Goal: Check status: Check status

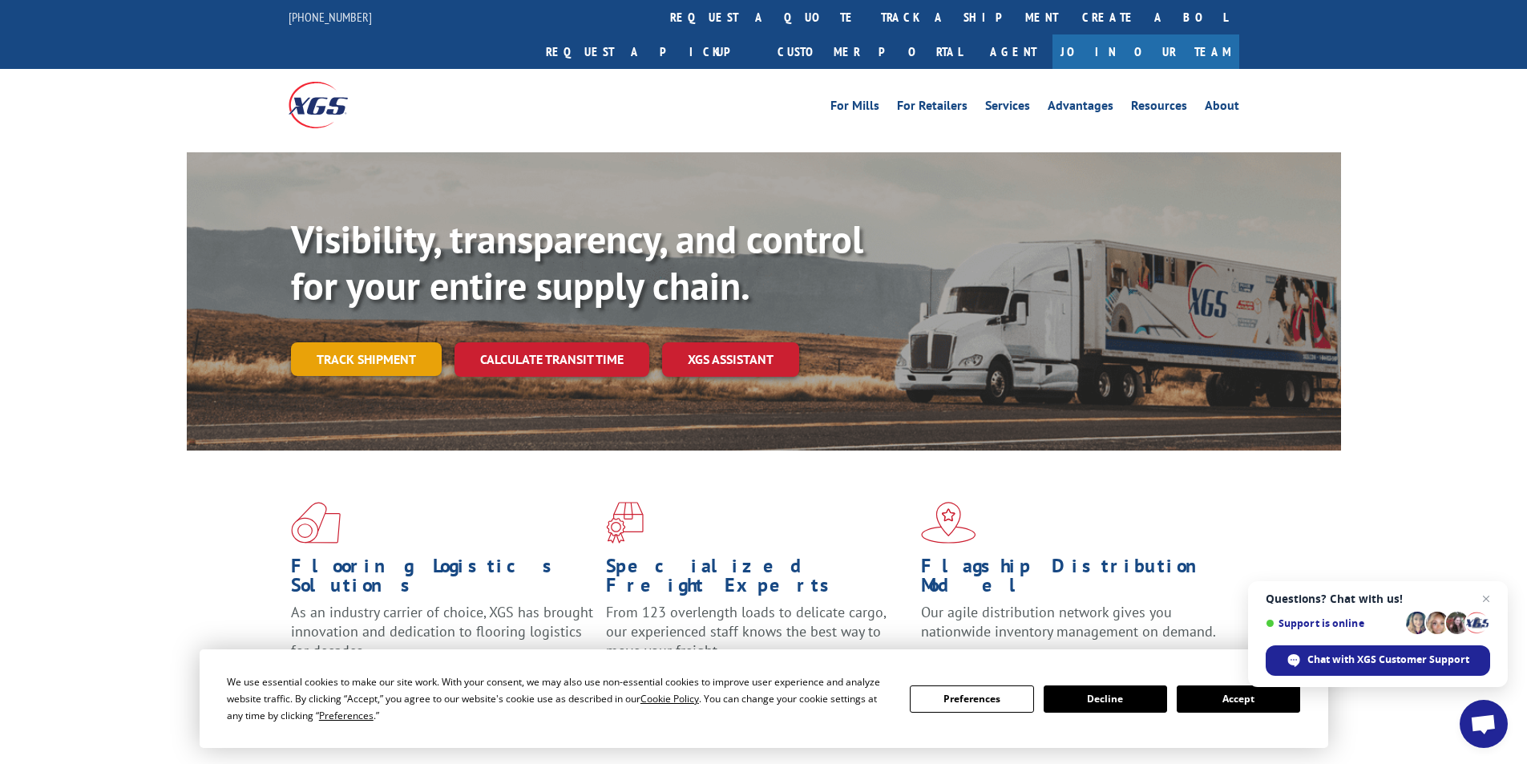
click at [338, 342] on link "Track shipment" at bounding box center [366, 359] width 151 height 34
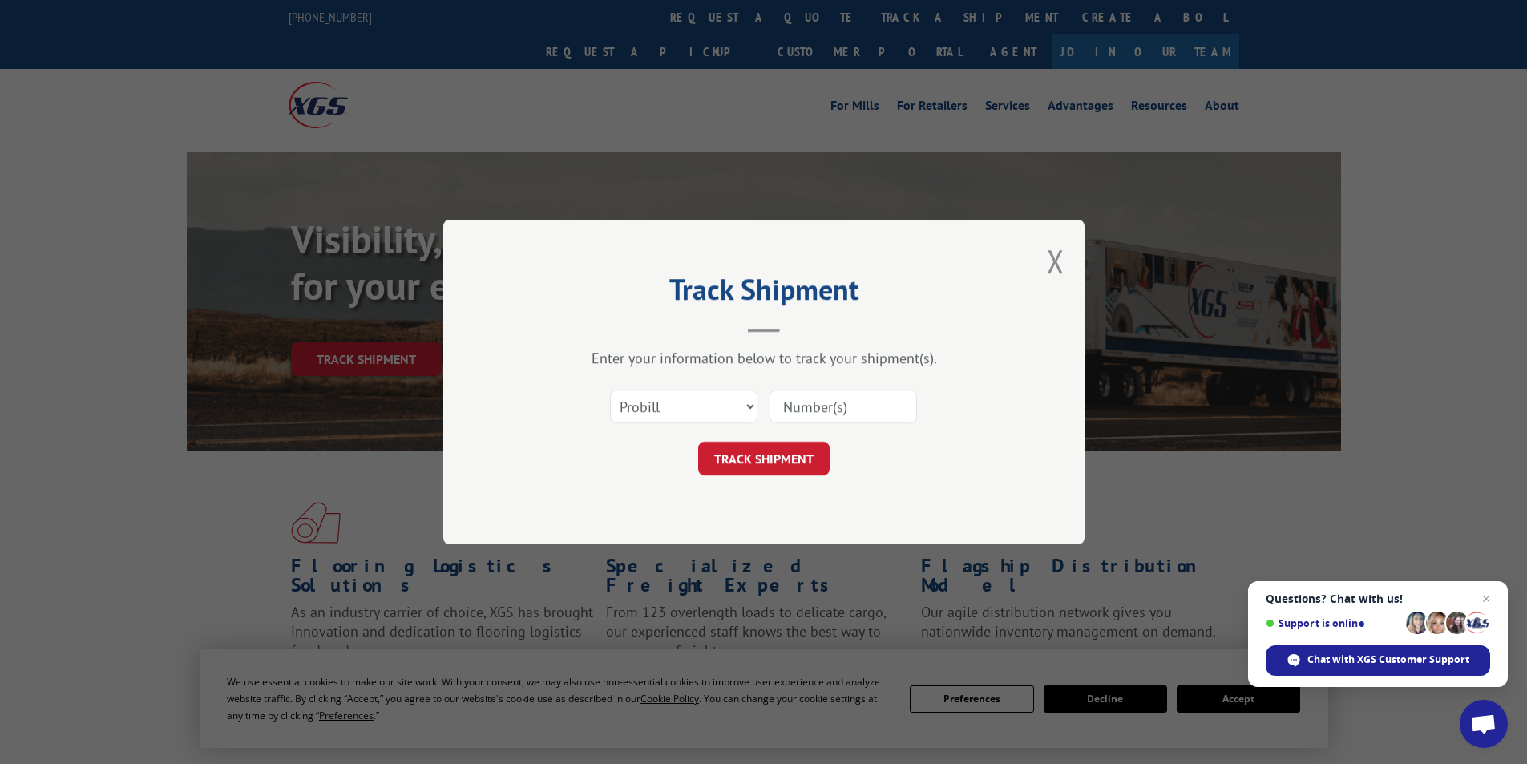
click at [854, 411] on input at bounding box center [842, 406] width 147 height 34
paste input "17095601"
type input "17095601"
click at [744, 456] on button "TRACK SHIPMENT" at bounding box center [763, 459] width 131 height 34
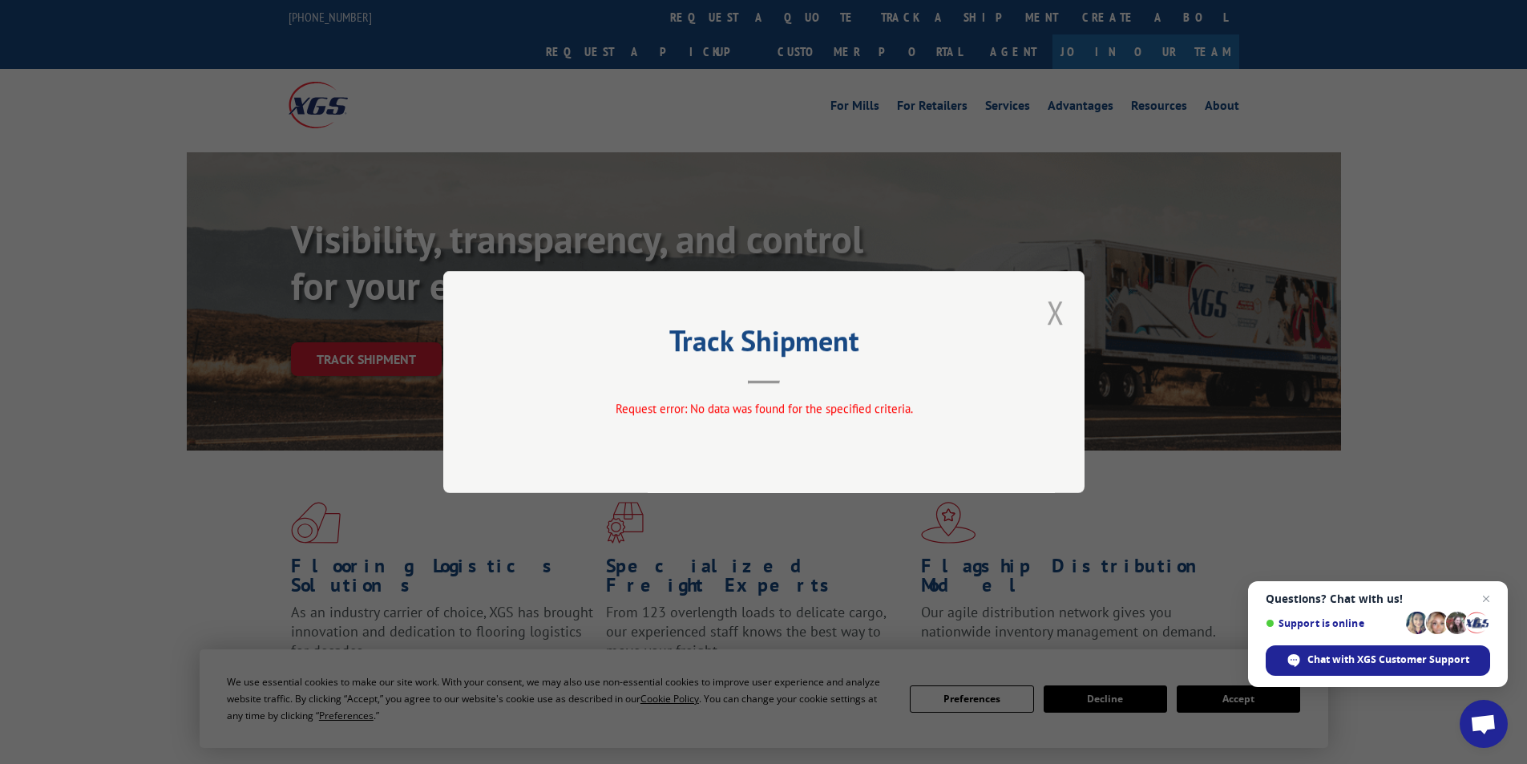
click at [1051, 311] on button "Close modal" at bounding box center [1056, 312] width 18 height 42
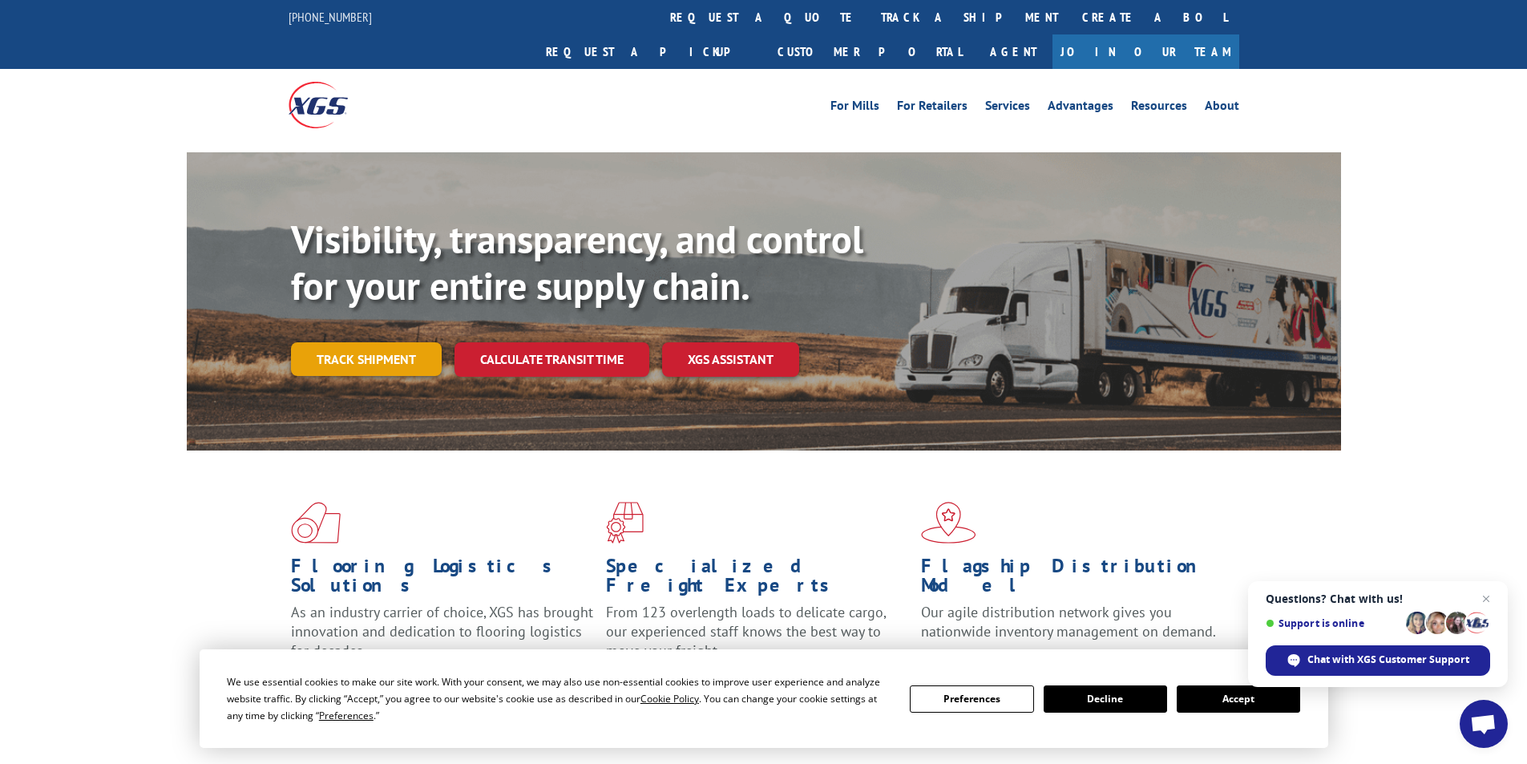
click at [333, 342] on link "Track shipment" at bounding box center [366, 359] width 151 height 34
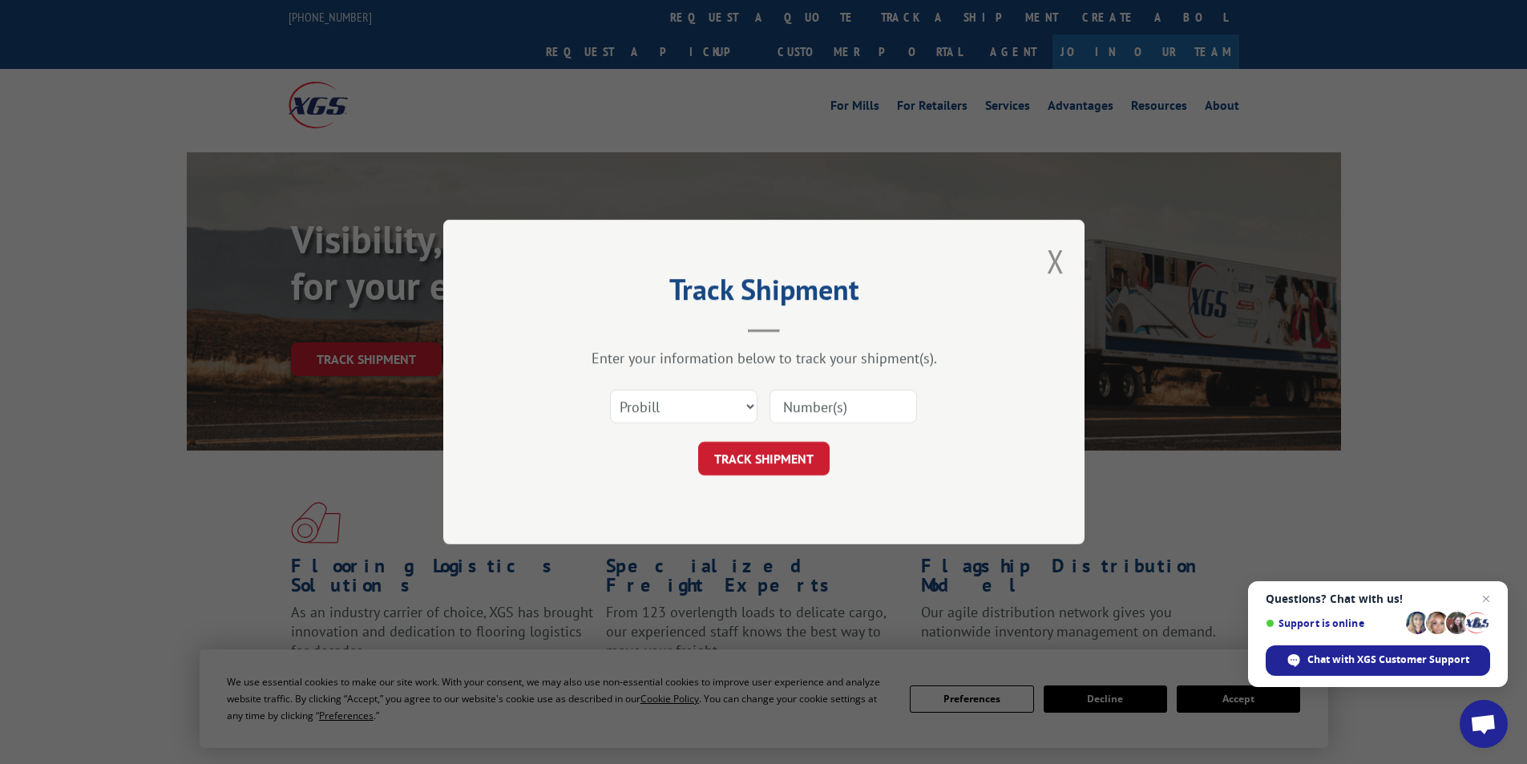
click at [818, 403] on input at bounding box center [842, 406] width 147 height 34
paste input "16515616"
type input "16515616"
click at [686, 407] on select "Select category... Probill BOL PO" at bounding box center [683, 406] width 147 height 34
select select "po"
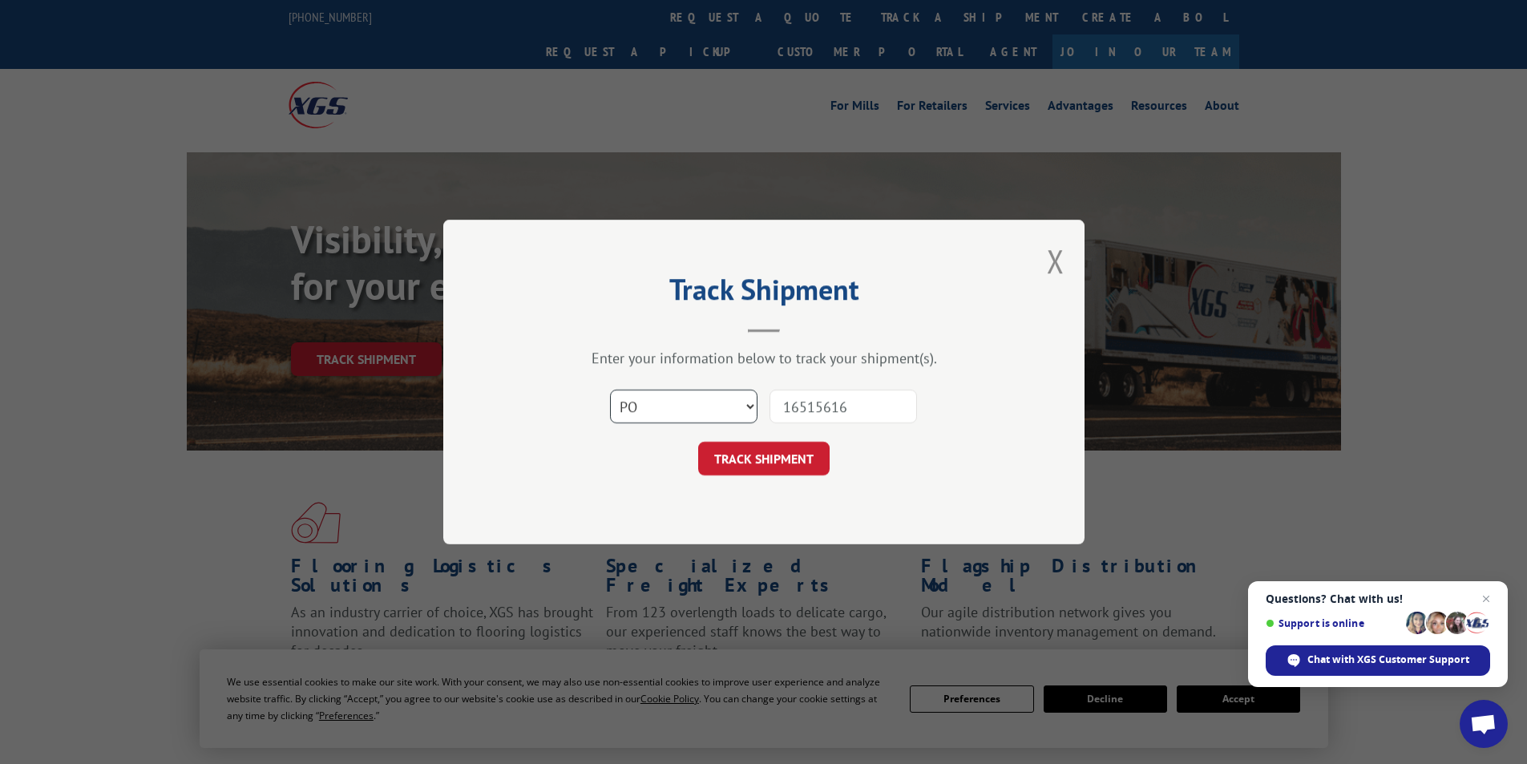
click at [610, 389] on select "Select category... Probill BOL PO" at bounding box center [683, 406] width 147 height 34
click at [720, 463] on button "TRACK SHIPMENT" at bounding box center [763, 459] width 131 height 34
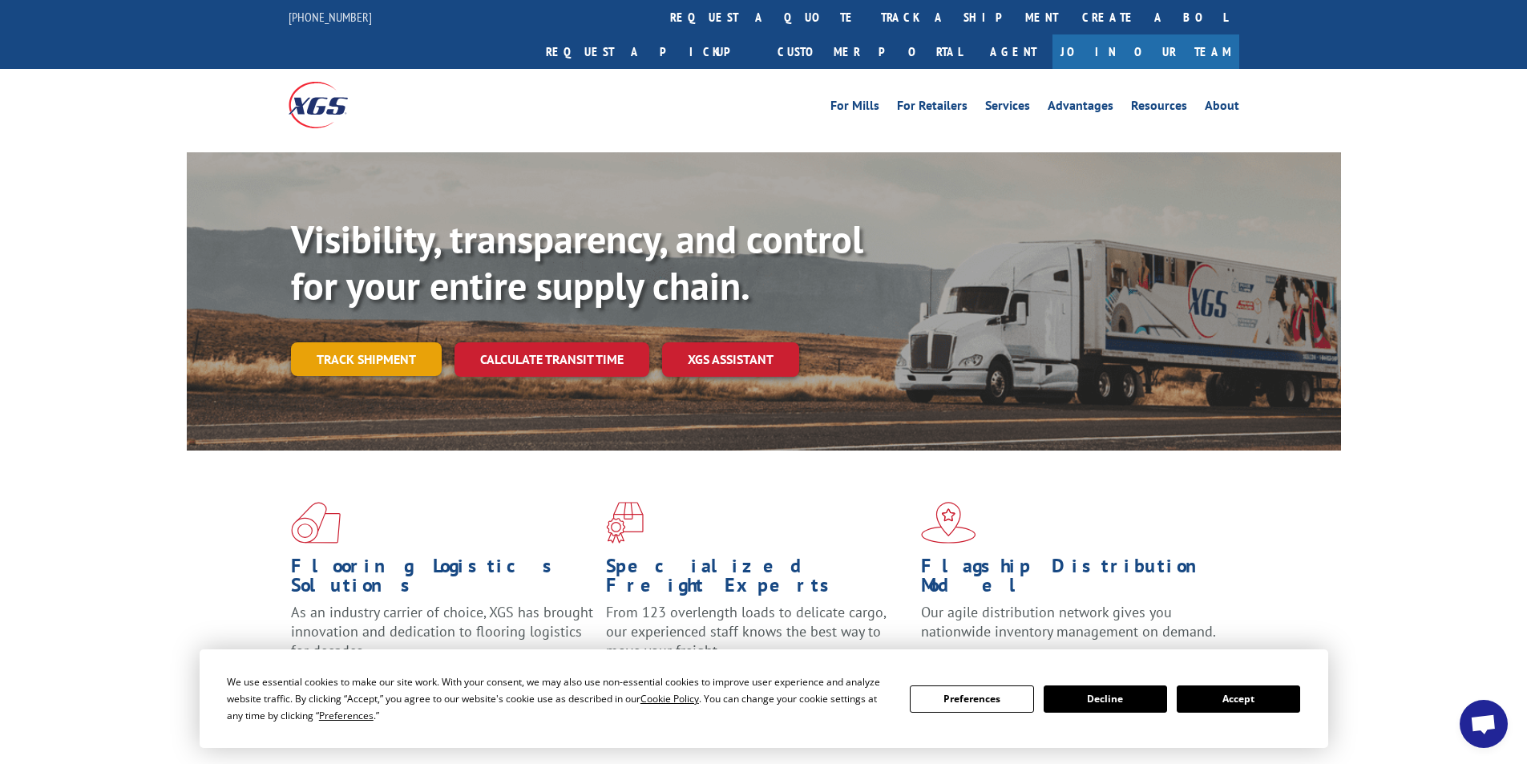
click at [365, 342] on link "Track shipment" at bounding box center [366, 359] width 151 height 34
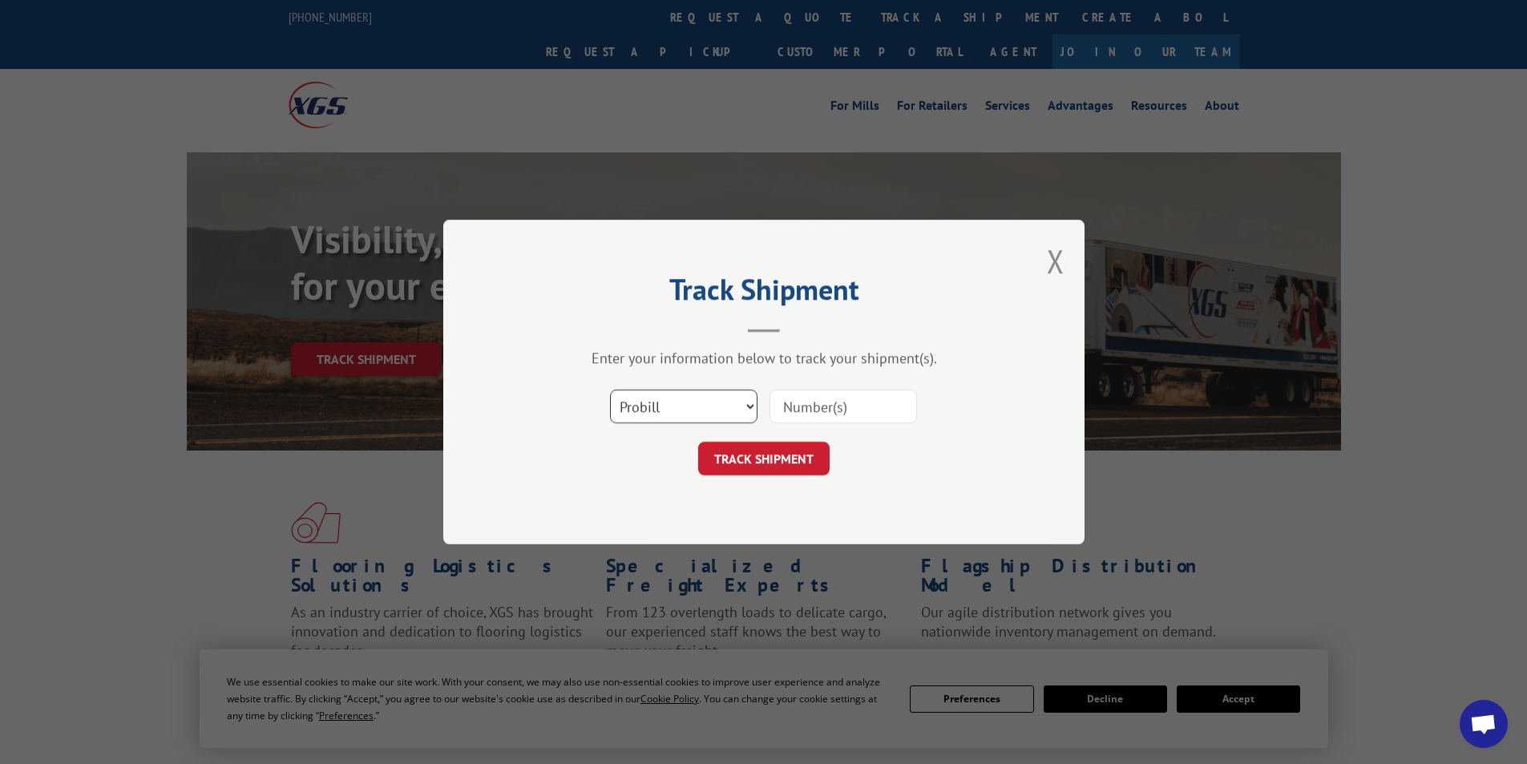
click at [668, 409] on select "Select category... Probill BOL PO" at bounding box center [683, 406] width 147 height 34
select select "bol"
click at [610, 389] on select "Select category... Probill BOL PO" at bounding box center [683, 406] width 147 height 34
click at [795, 413] on input at bounding box center [842, 406] width 147 height 34
paste input "AA04950542"
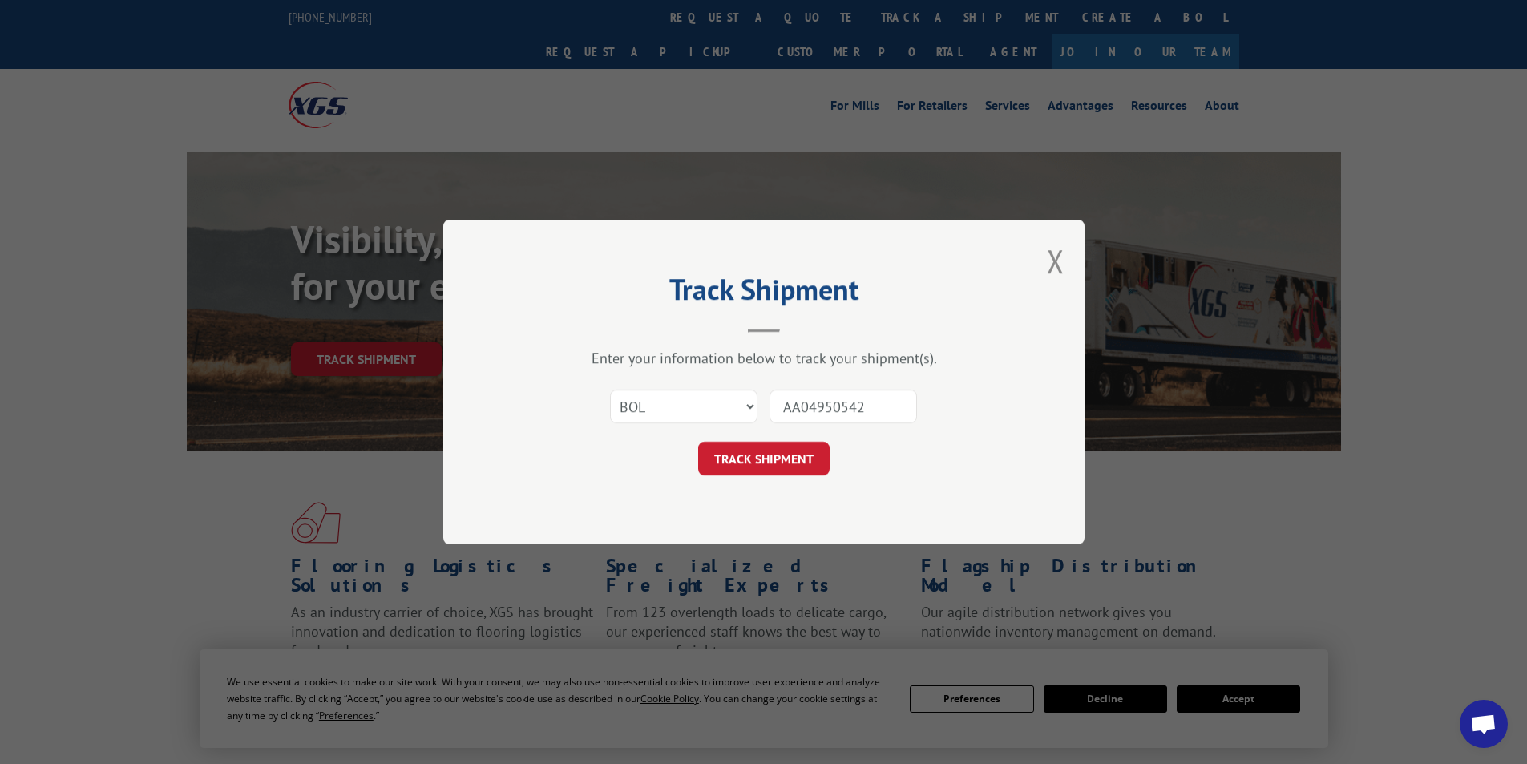
drag, startPoint x: 813, startPoint y: 409, endPoint x: 709, endPoint y: 410, distance: 104.2
click at [709, 410] on div "Select category... Probill BOL PO AA04950542" at bounding box center [763, 406] width 481 height 53
type input "AA04950542"
click at [877, 401] on input "AA04950542" at bounding box center [842, 406] width 147 height 34
click at [764, 461] on button "TRACK SHIPMENT" at bounding box center [763, 459] width 131 height 34
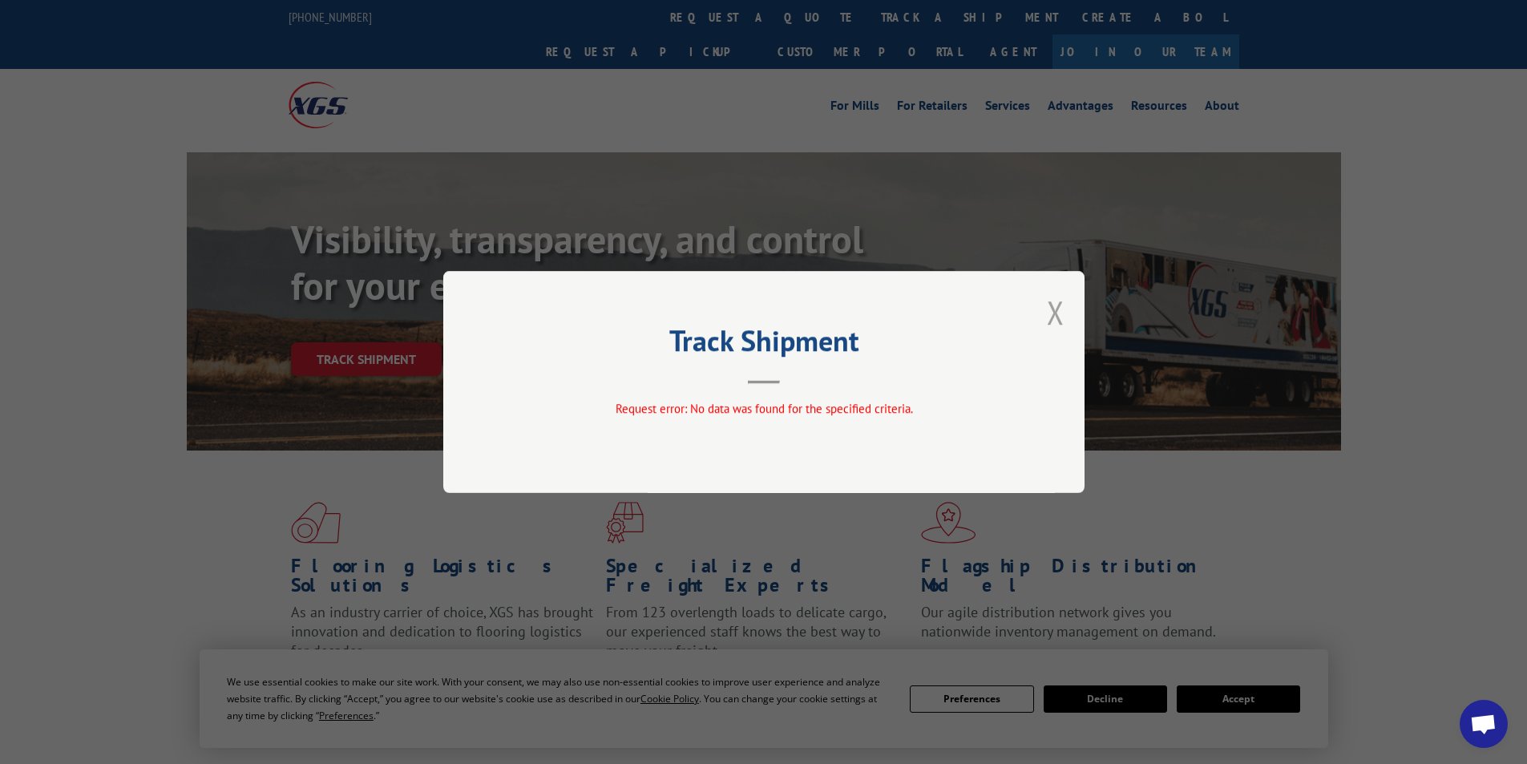
click at [1055, 313] on button "Close modal" at bounding box center [1056, 312] width 18 height 42
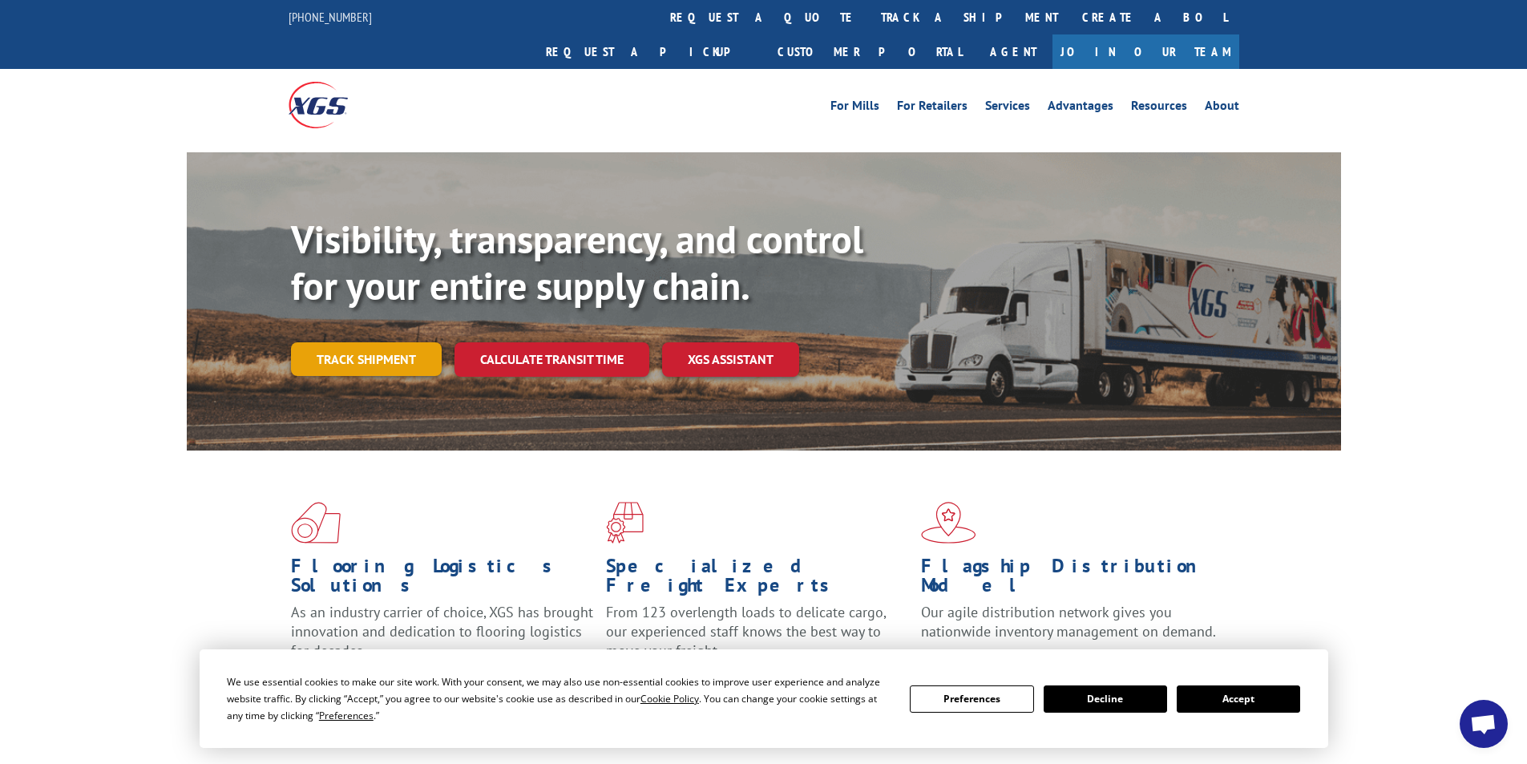
click at [381, 342] on link "Track shipment" at bounding box center [366, 359] width 151 height 34
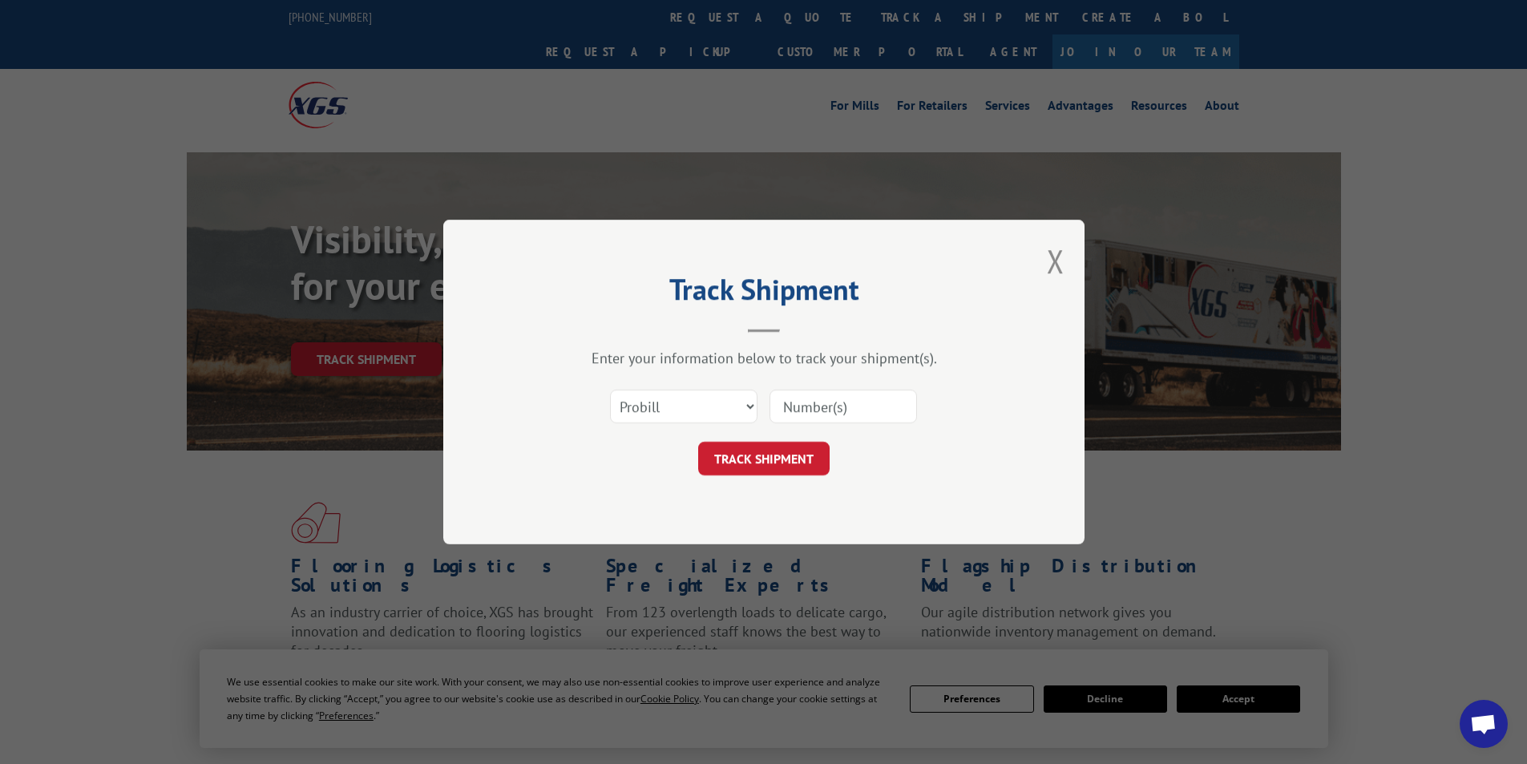
click at [813, 403] on input at bounding box center [842, 406] width 147 height 34
paste input "17095601"
type input "17095601"
click at [773, 457] on button "TRACK SHIPMENT" at bounding box center [763, 459] width 131 height 34
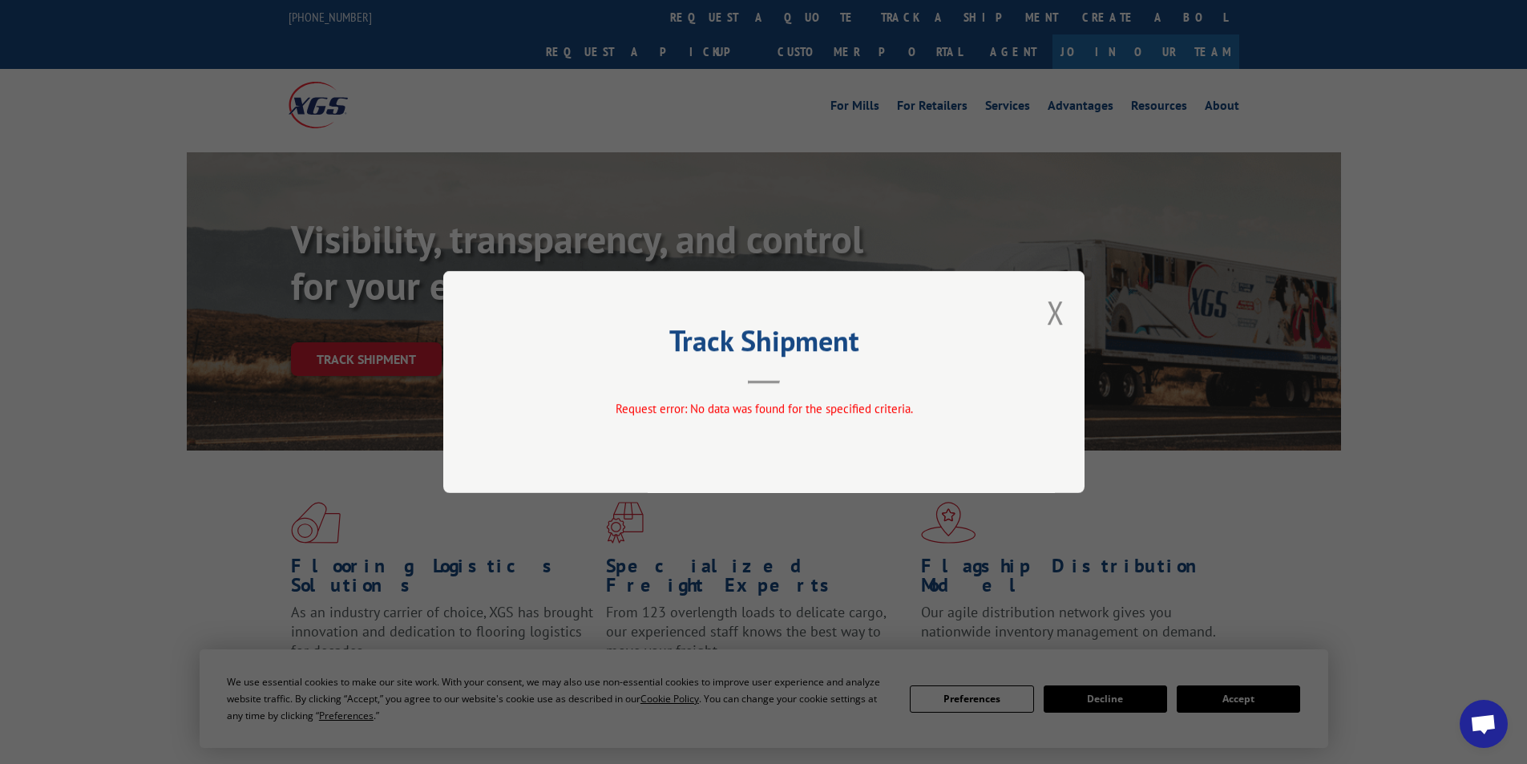
click at [1056, 310] on button "Close modal" at bounding box center [1056, 312] width 18 height 42
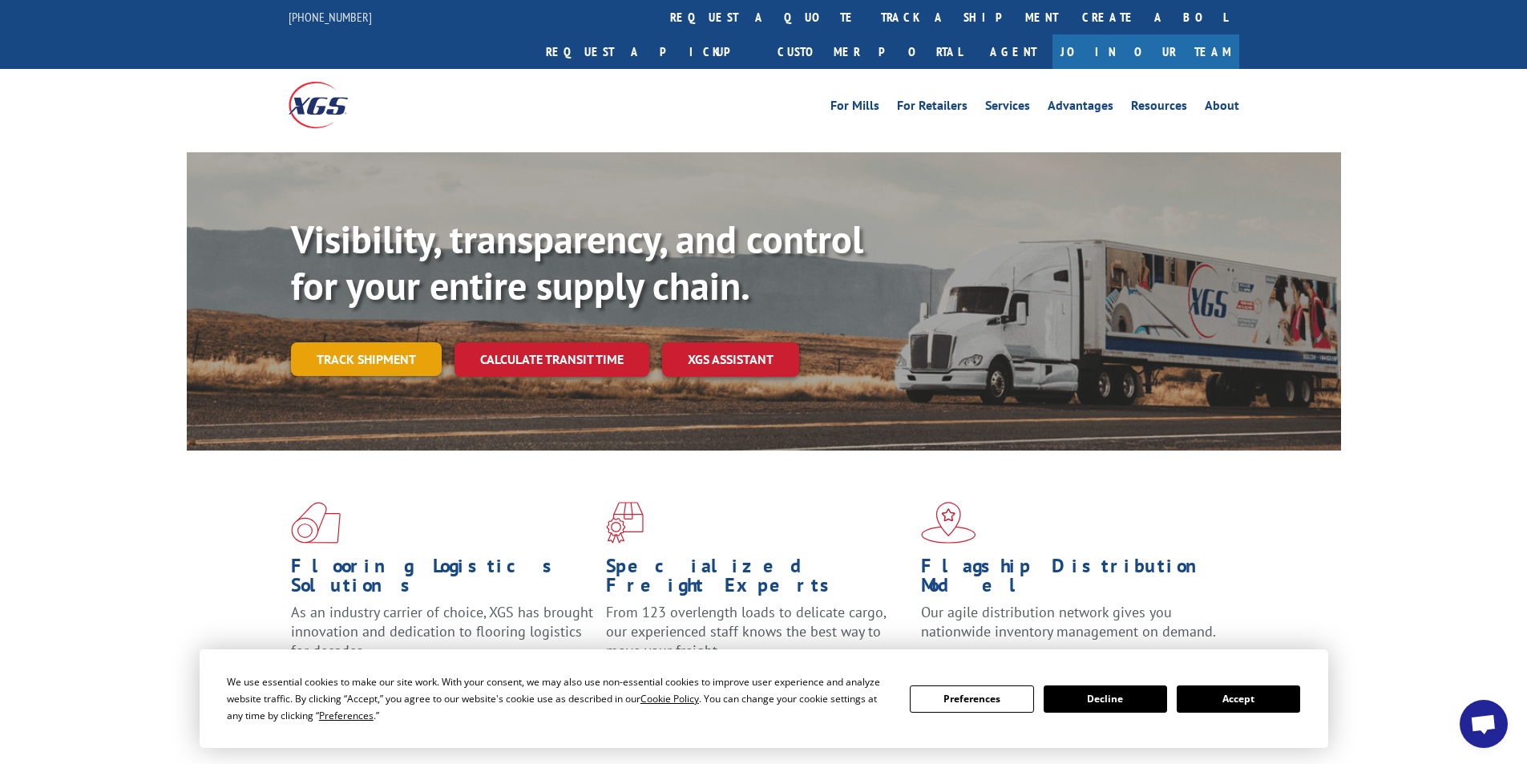
click at [344, 342] on link "Track shipment" at bounding box center [366, 359] width 151 height 34
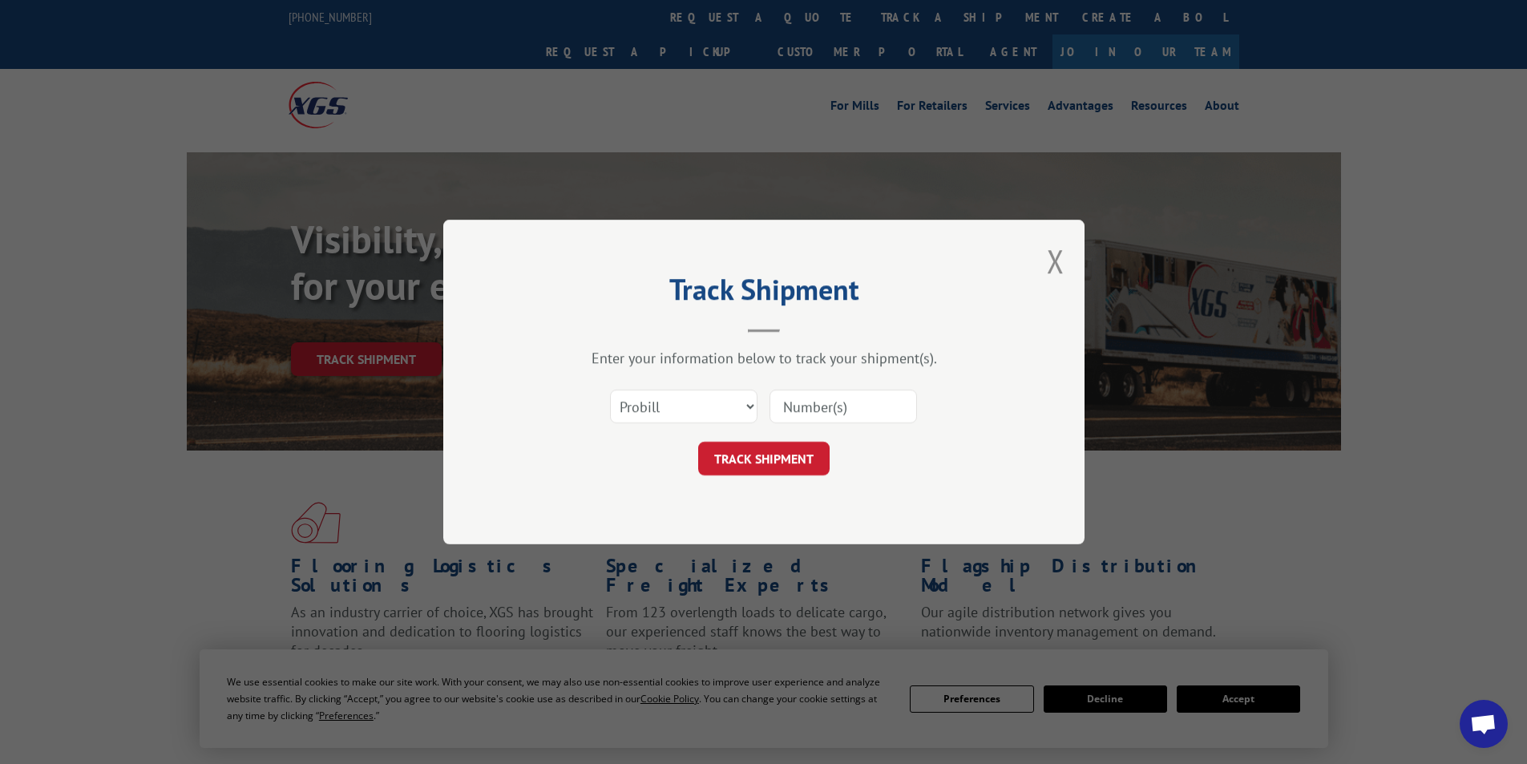
click at [808, 403] on input at bounding box center [842, 406] width 147 height 34
paste input "16515616"
drag, startPoint x: 816, startPoint y: 402, endPoint x: 657, endPoint y: 401, distance: 158.7
click at [657, 401] on div "Select category... Probill BOL PO 16515616 The field is not valid" at bounding box center [763, 406] width 481 height 53
type input "16515616"
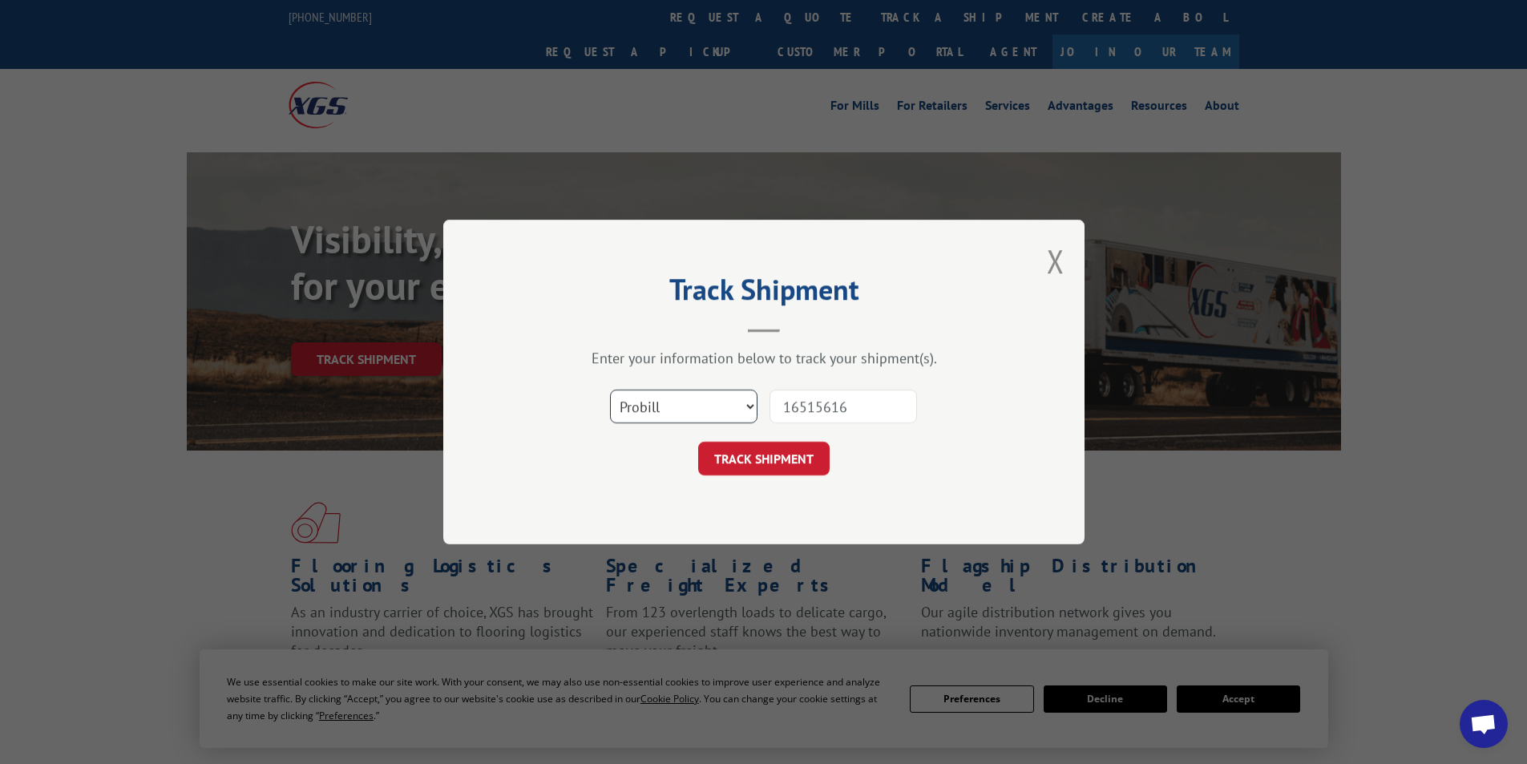
click at [703, 414] on select "Select category... Probill BOL PO" at bounding box center [683, 406] width 147 height 34
select select "po"
click at [610, 389] on select "Select category... Probill BOL PO" at bounding box center [683, 406] width 147 height 34
click at [736, 461] on button "TRACK SHIPMENT" at bounding box center [763, 459] width 131 height 34
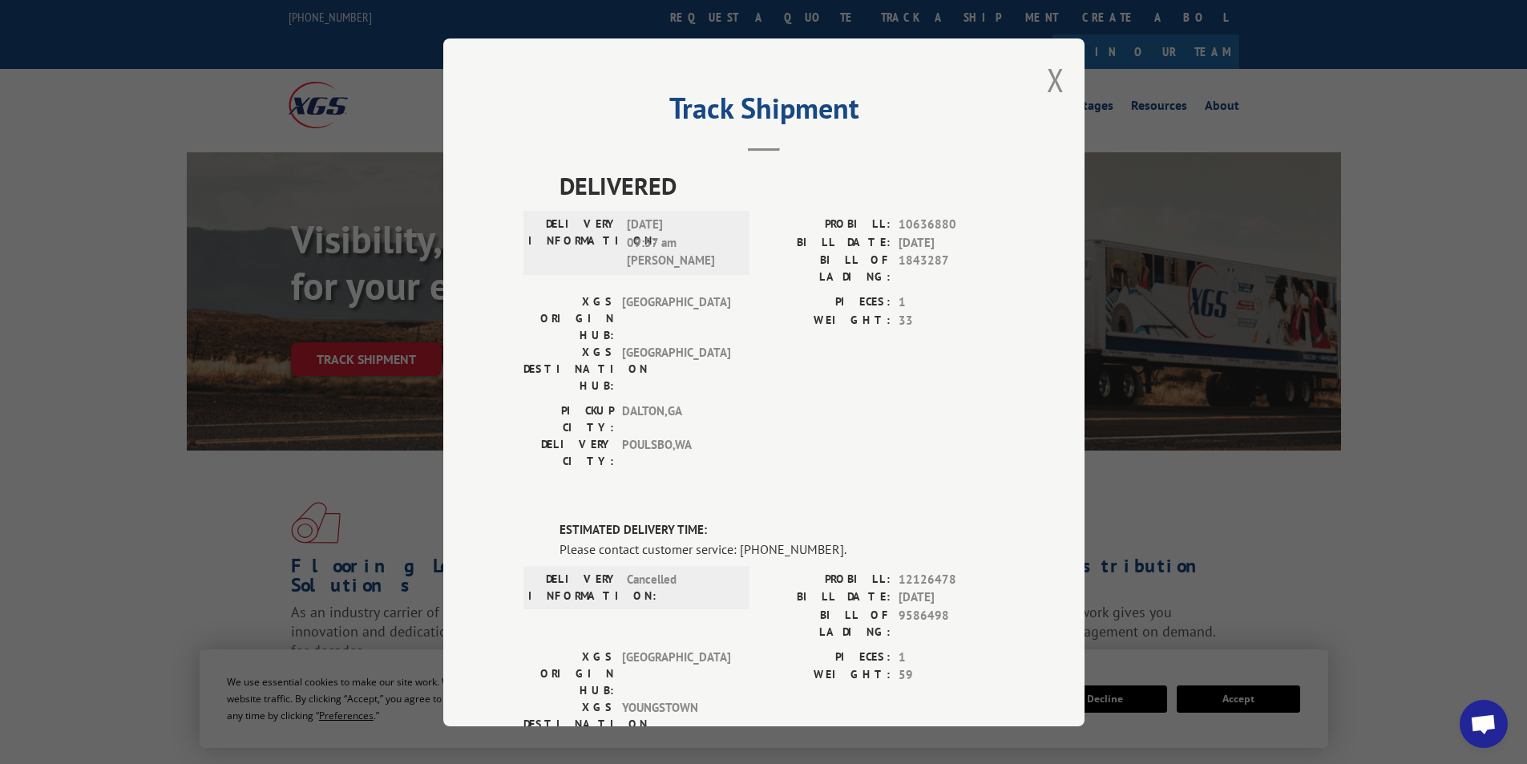
drag, startPoint x: 620, startPoint y: 220, endPoint x: 708, endPoint y: 220, distance: 87.4
click at [708, 220] on span "[DATE] 09:57 am [PERSON_NAME]" at bounding box center [681, 243] width 108 height 54
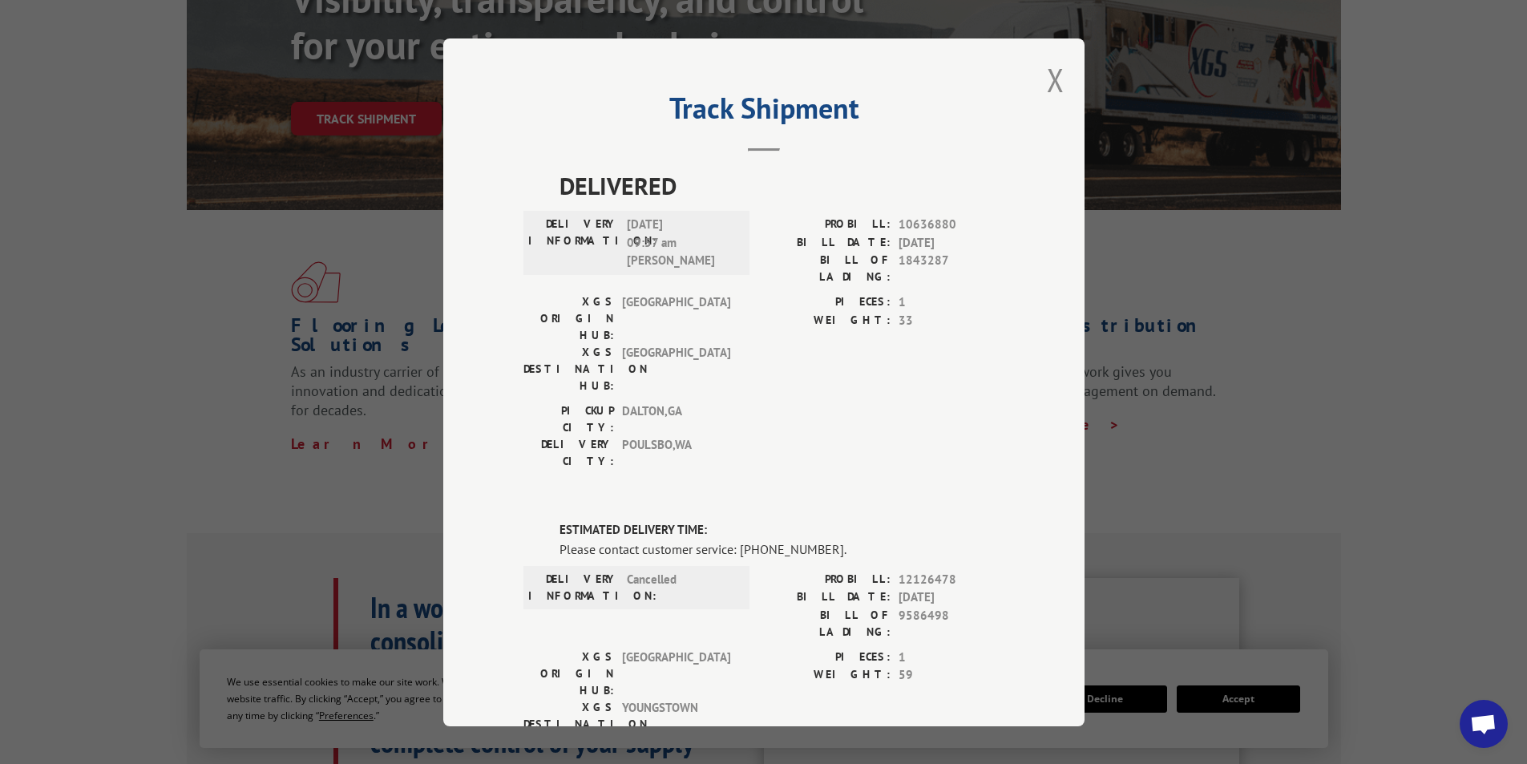
scroll to position [160, 0]
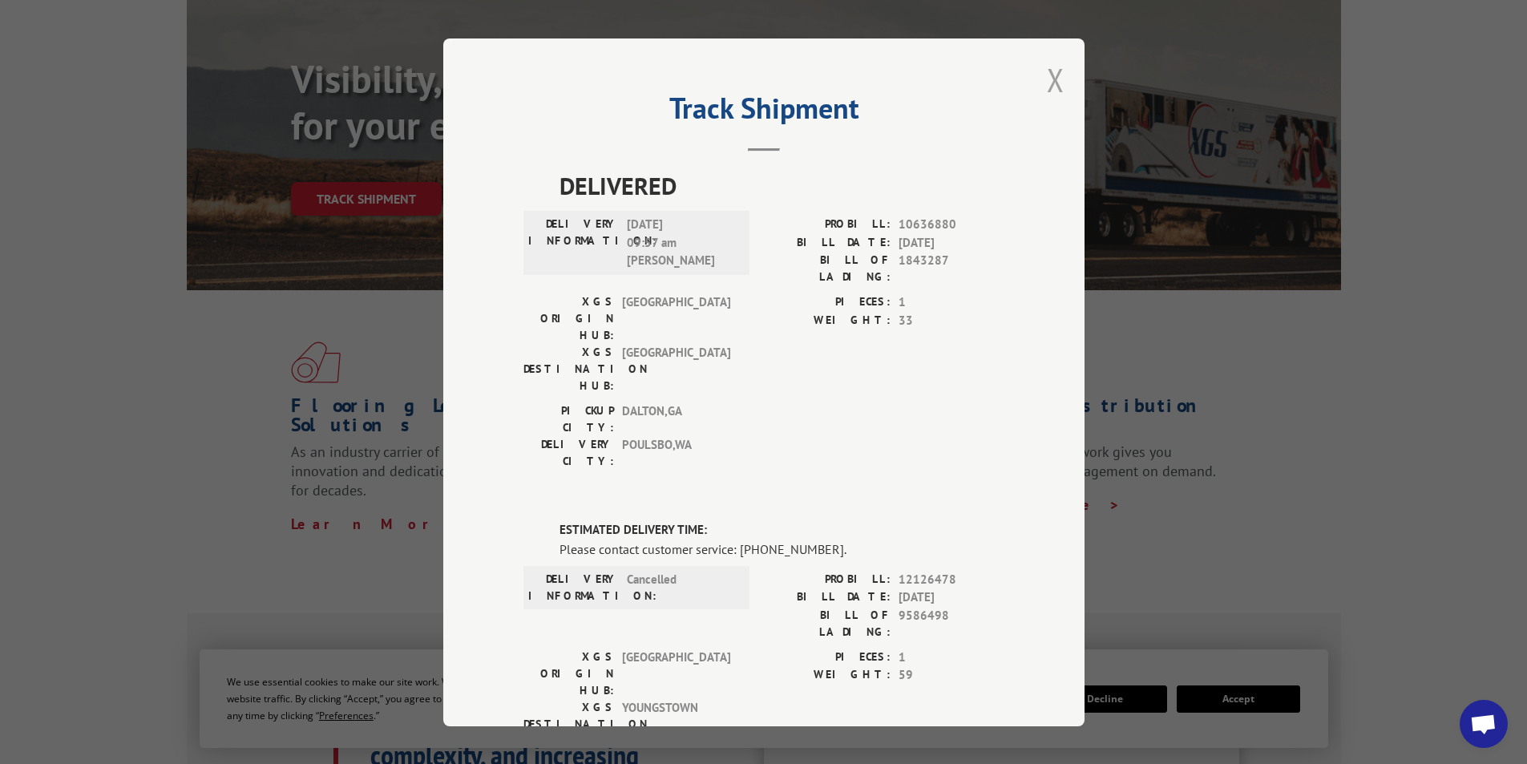
click at [1052, 79] on button "Close modal" at bounding box center [1056, 79] width 18 height 42
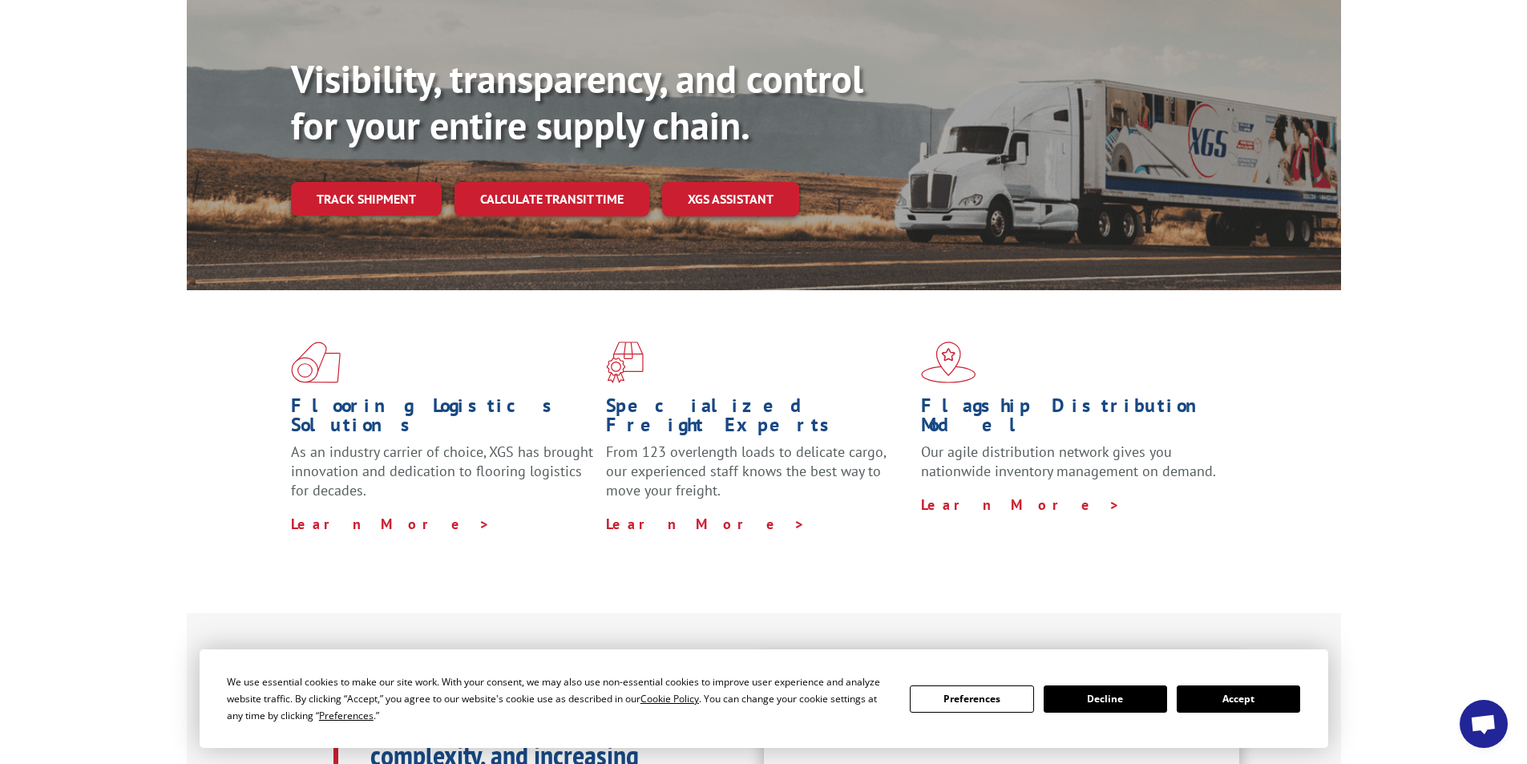
scroll to position [240, 0]
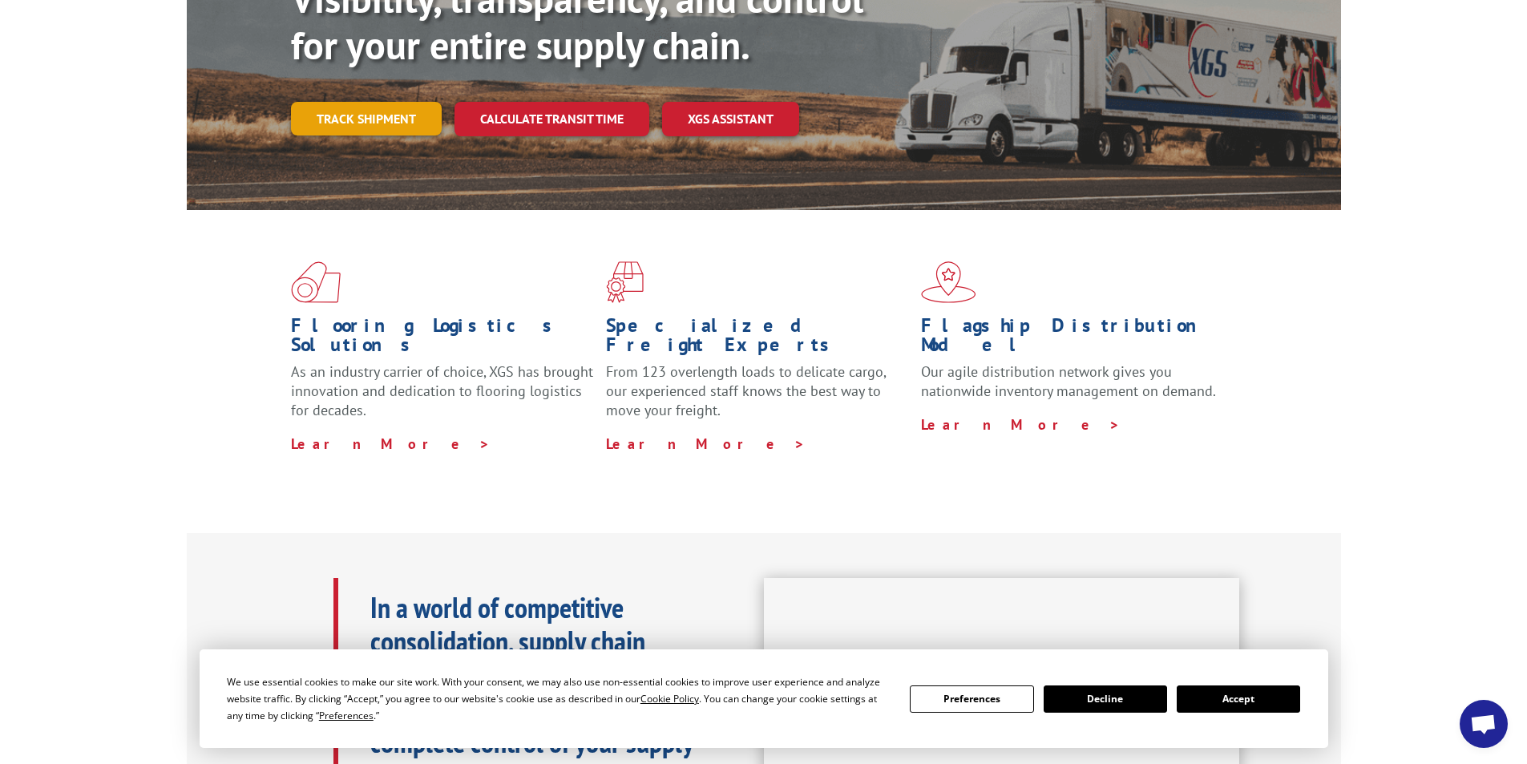
click at [377, 102] on link "Track shipment" at bounding box center [366, 119] width 151 height 34
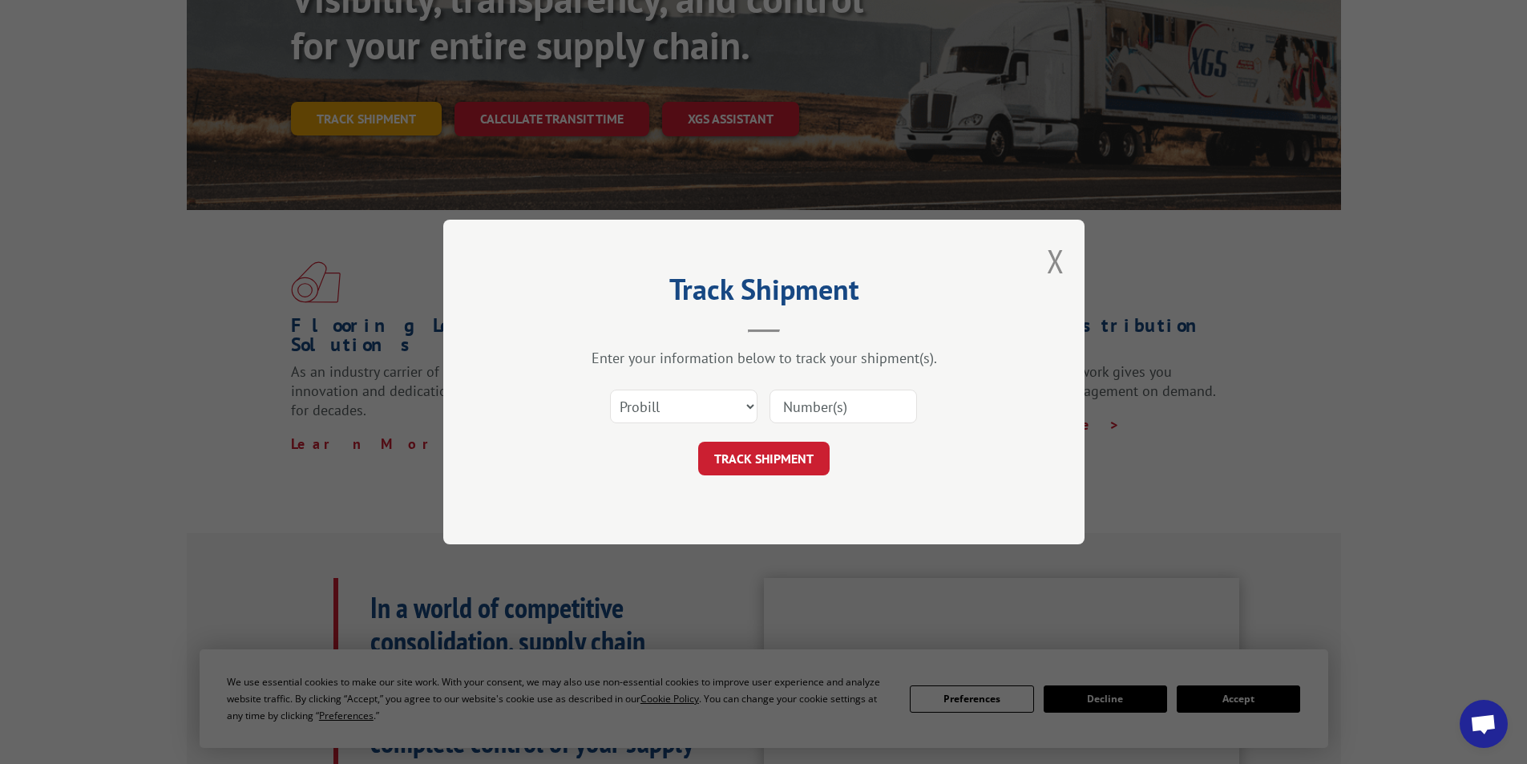
scroll to position [0, 0]
click at [832, 410] on input at bounding box center [842, 406] width 147 height 34
paste input "04950542"
type input "04950542"
click at [688, 419] on select "Select category... Probill BOL PO" at bounding box center [683, 406] width 147 height 34
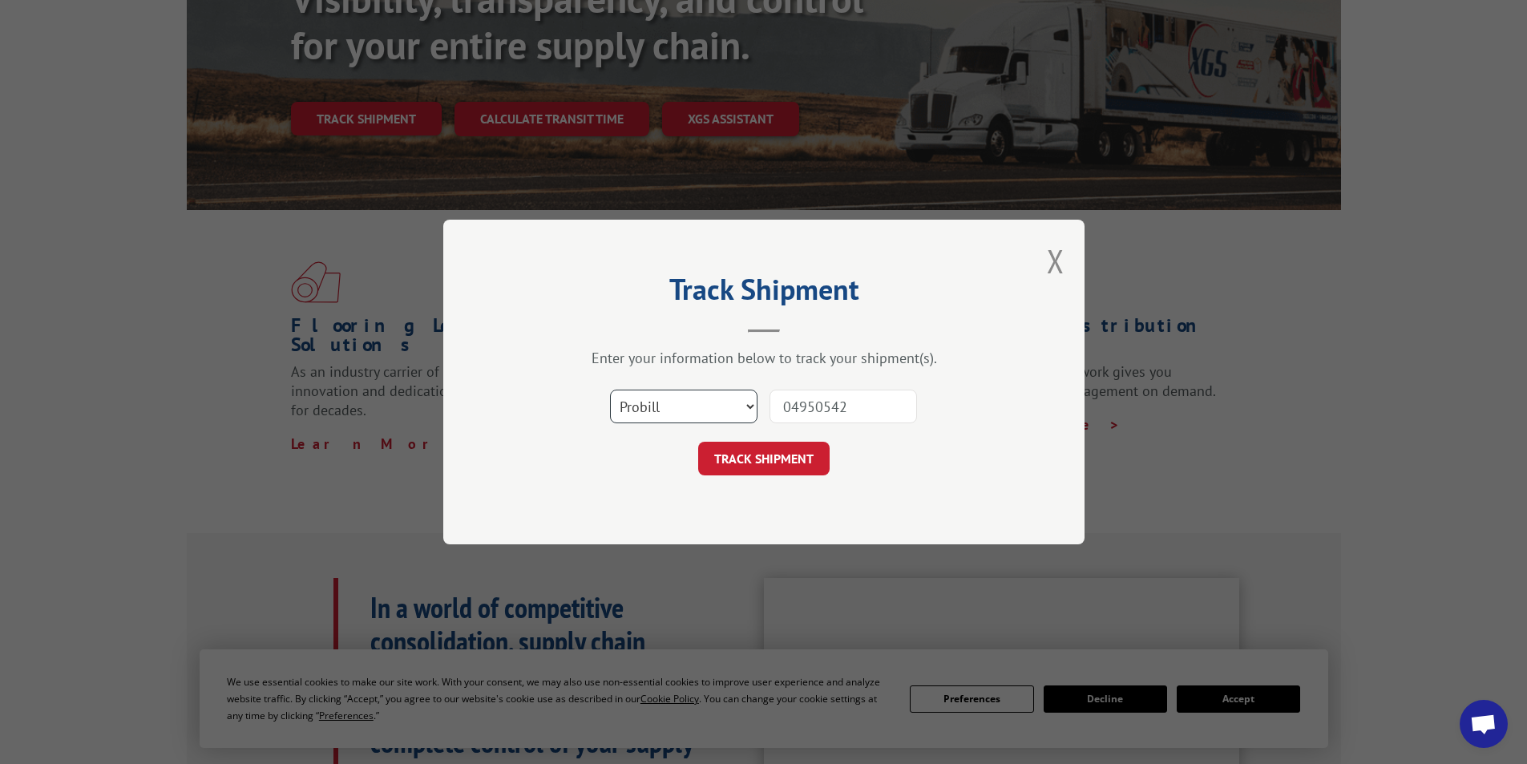
select select "bol"
click at [610, 389] on select "Select category... Probill BOL PO" at bounding box center [683, 406] width 147 height 34
click at [764, 463] on button "TRACK SHIPMENT" at bounding box center [763, 459] width 131 height 34
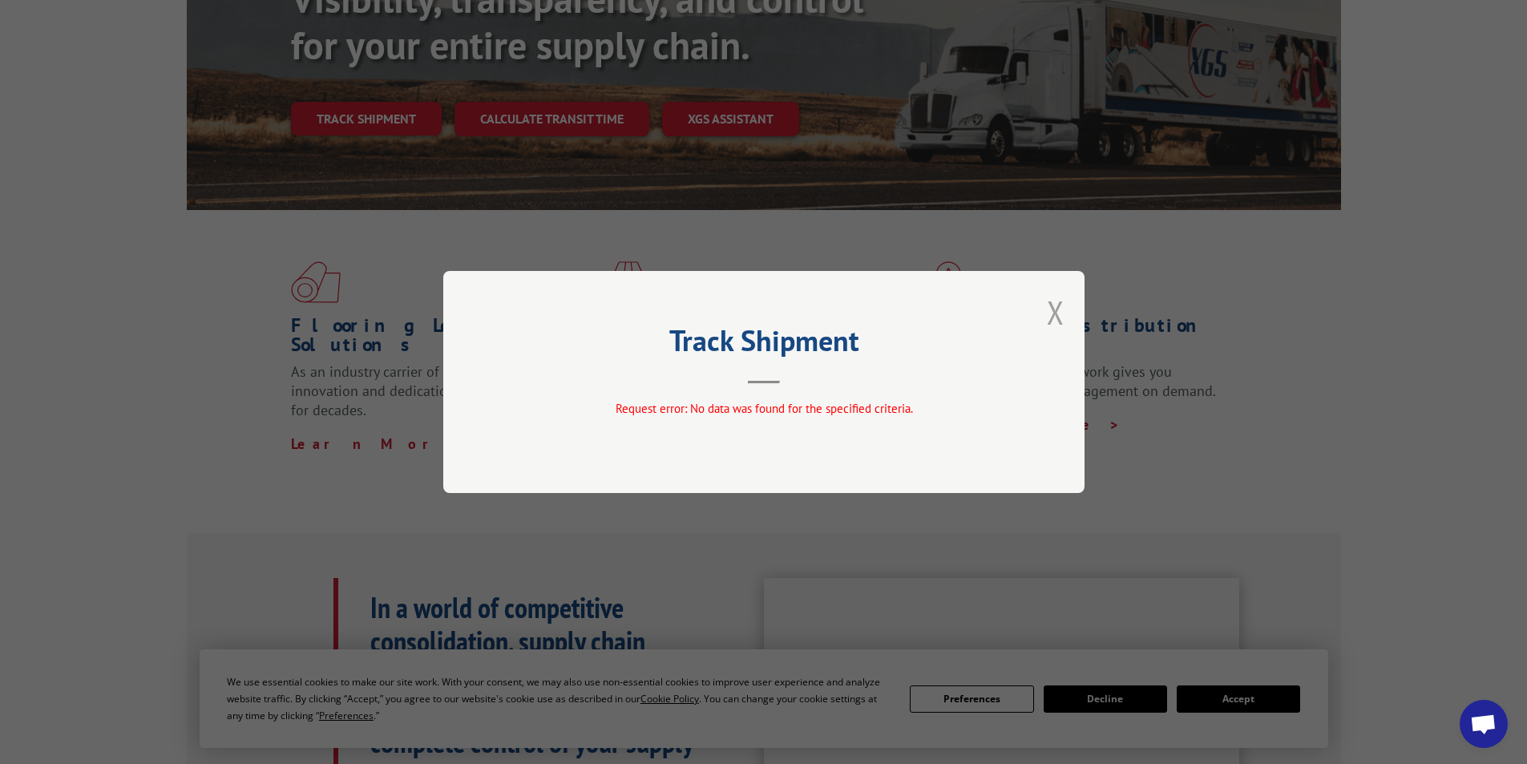
click at [1056, 311] on button "Close modal" at bounding box center [1056, 312] width 18 height 42
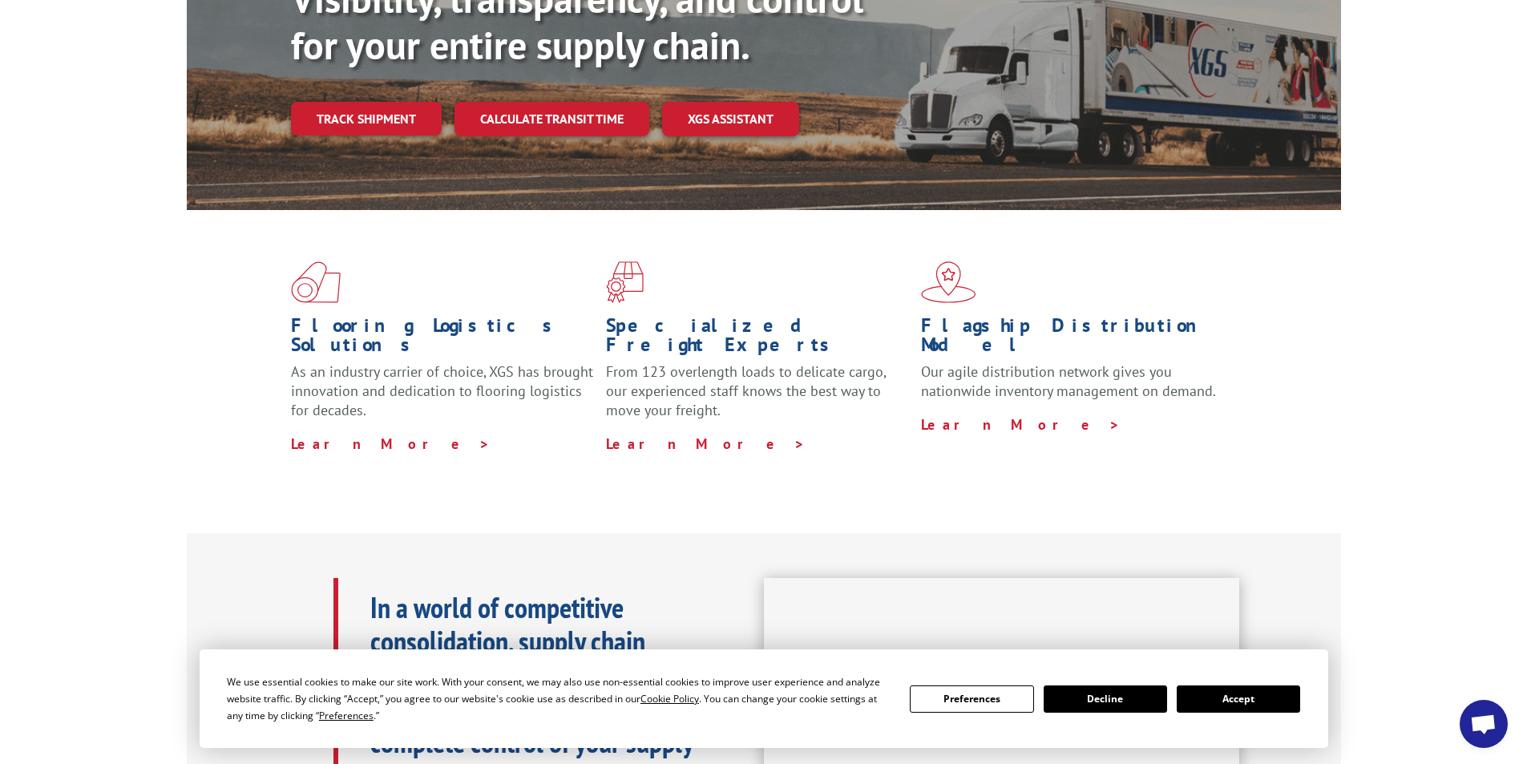
click at [127, 307] on div "Flooring Logistics Solutions As an industry carrier of choice, XGS has brought …" at bounding box center [763, 371] width 1527 height 322
click at [165, 427] on div "Flooring Logistics Solutions As an industry carrier of choice, XGS has brought …" at bounding box center [763, 371] width 1527 height 322
click at [368, 102] on link "Track shipment" at bounding box center [366, 119] width 151 height 34
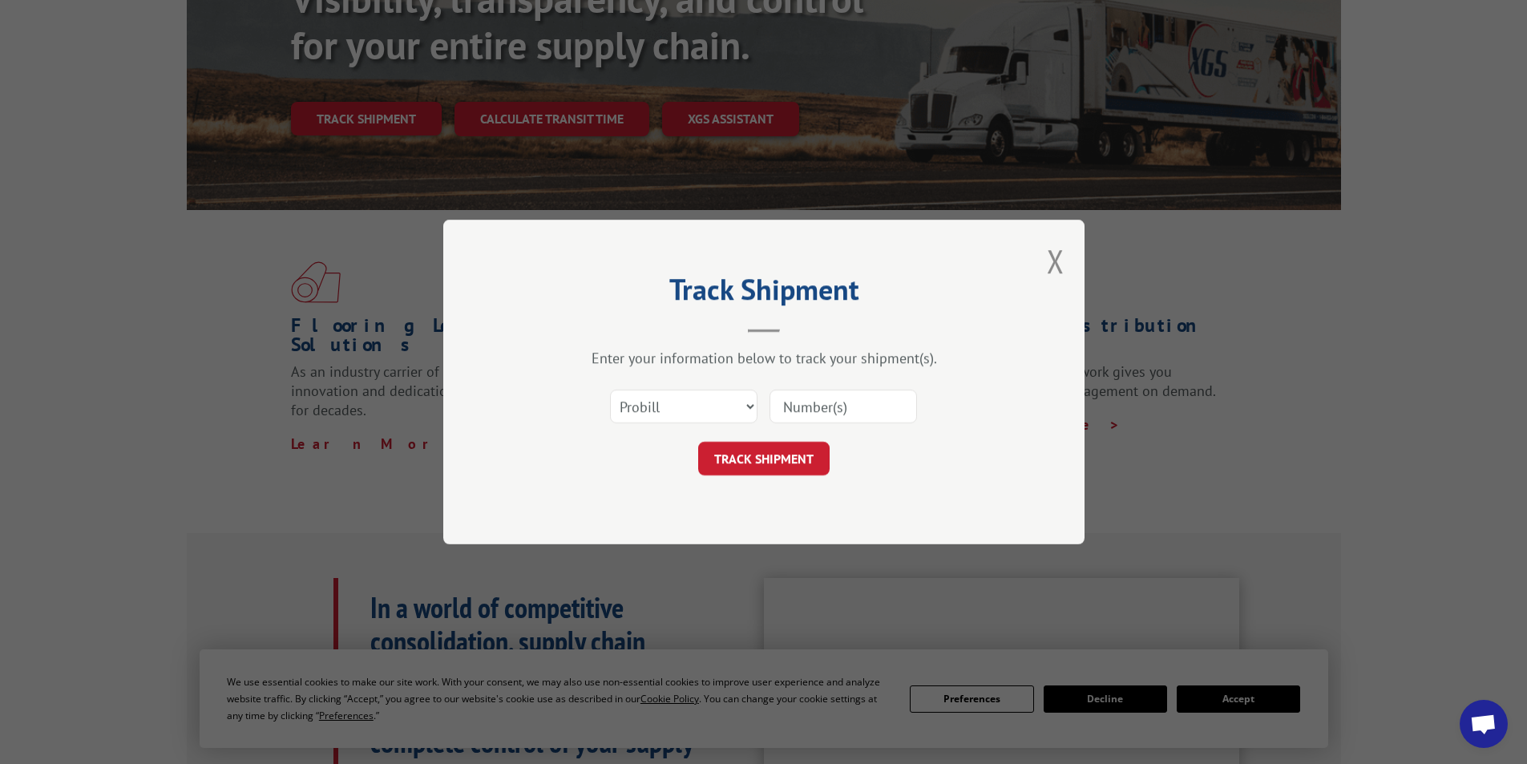
drag, startPoint x: 821, startPoint y: 407, endPoint x: 825, endPoint y: 416, distance: 9.4
click at [821, 407] on input at bounding box center [842, 406] width 147 height 34
paste input "17095601"
type input "17095601"
click at [772, 462] on button "TRACK SHIPMENT" at bounding box center [763, 459] width 131 height 34
